Goal: Use online tool/utility: Utilize a website feature to perform a specific function

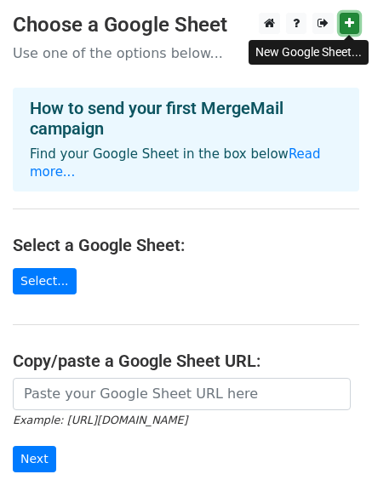
click at [352, 20] on icon at bounding box center [349, 23] width 9 height 12
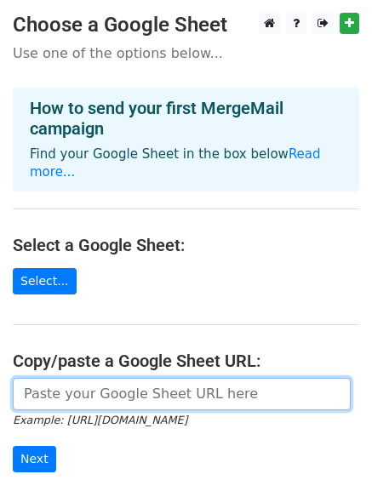
click at [81, 381] on input "url" at bounding box center [182, 394] width 338 height 32
paste input "https://docs.google.com/spreadsheets/d/15d-7EMR2aqcpA3sOCP8IcLWX_disR1FHYIULDVw…"
type input "https://docs.google.com/spreadsheets/d/15d-7EMR2aqcpA3sOCP8IcLWX_disR1FHYIULDVw…"
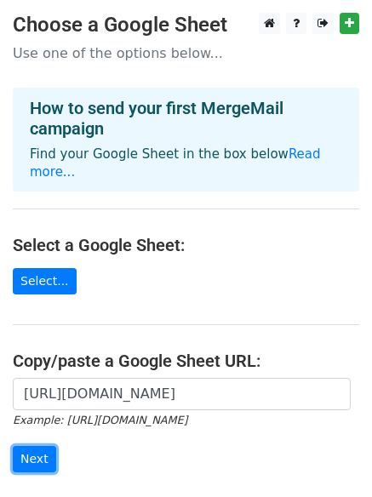
click at [63, 445] on form "https://docs.google.com/spreadsheets/d/15d-7EMR2aqcpA3sOCP8IcLWX_disR1FHYIULDVw…" at bounding box center [186, 425] width 346 height 95
click at [33, 446] on input "Next" at bounding box center [34, 459] width 43 height 26
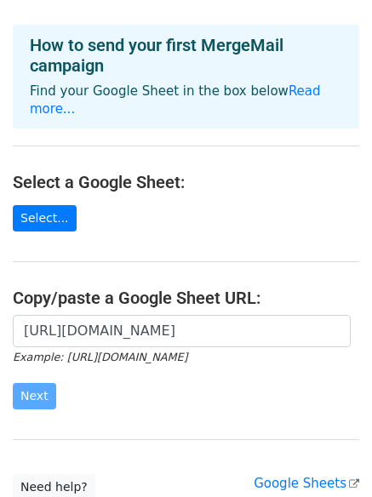
scroll to position [142, 0]
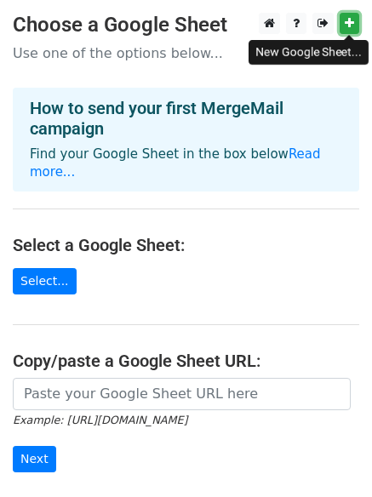
click at [347, 18] on icon at bounding box center [349, 23] width 9 height 12
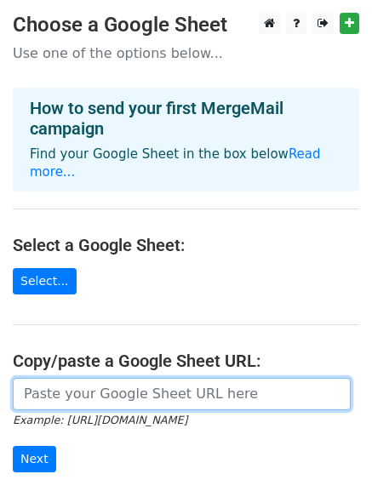
click at [106, 378] on input "url" at bounding box center [182, 394] width 338 height 32
paste input "https://docs.google.com/spreadsheets/d/1Pp06BhvnRFH91KTWgMMUf2KuMCfWnLLpXHNYPUj…"
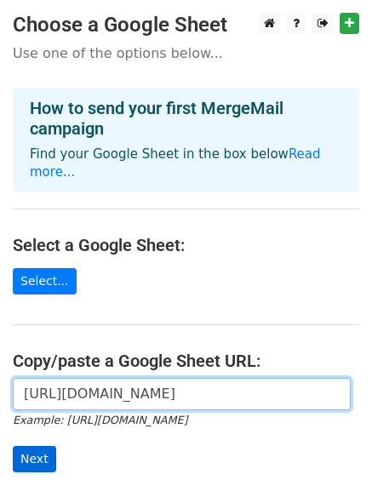
type input "https://docs.google.com/spreadsheets/d/1Pp06BhvnRFH91KTWgMMUf2KuMCfWnLLpXHNYPUj…"
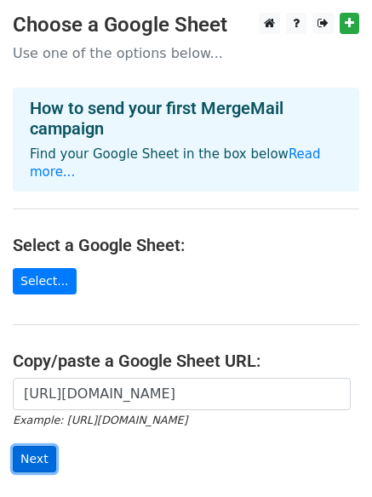
scroll to position [0, 0]
click at [47, 446] on input "Next" at bounding box center [34, 459] width 43 height 26
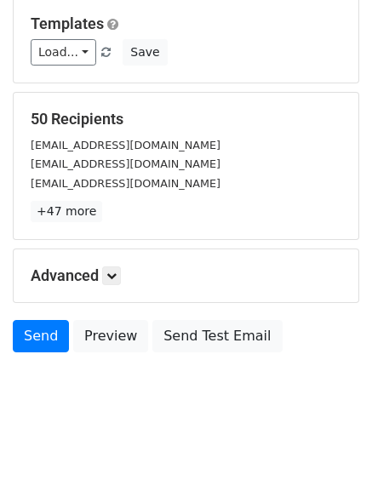
scroll to position [89, 0]
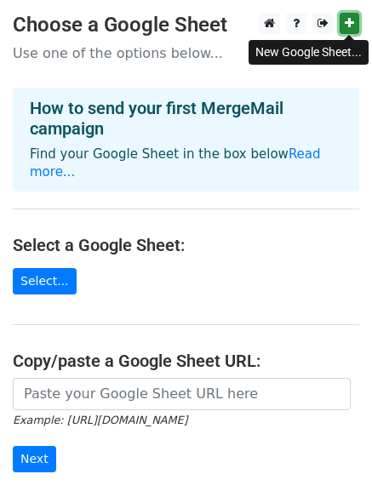
click at [352, 20] on icon at bounding box center [349, 23] width 9 height 12
click at [348, 22] on icon at bounding box center [349, 23] width 9 height 12
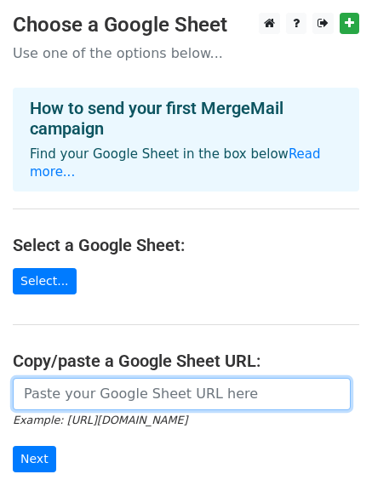
click at [142, 378] on input "url" at bounding box center [182, 394] width 338 height 32
paste input "https://docs.google.com/spreadsheets/d/1cefX9jTEQ-YzgDmzDiWvxF-TeOdUZqBxb4Klmju…"
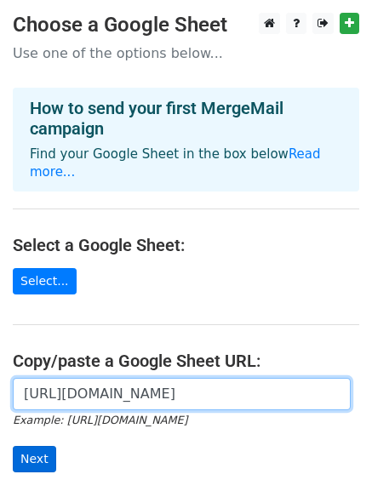
type input "https://docs.google.com/spreadsheets/d/1cefX9jTEQ-YzgDmzDiWvxF-TeOdUZqBxb4Klmju…"
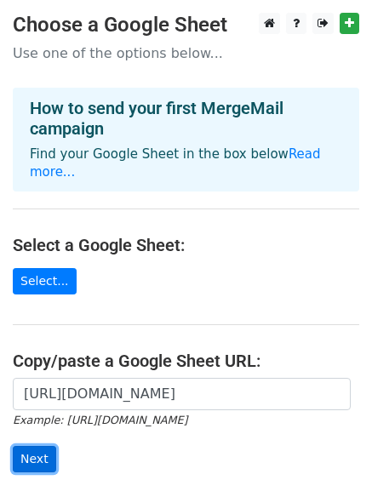
scroll to position [0, 0]
click at [30, 446] on input "Next" at bounding box center [34, 459] width 43 height 26
